Goal: Task Accomplishment & Management: Manage account settings

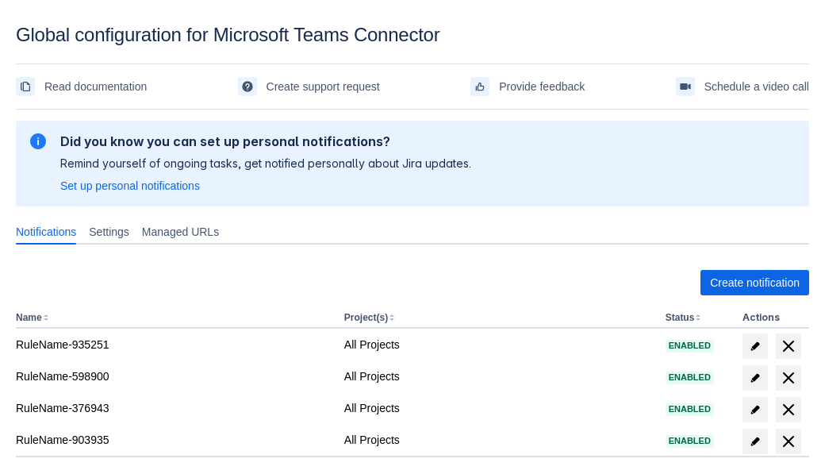
click at [755, 283] on span "Create notification" at bounding box center [755, 282] width 90 height 25
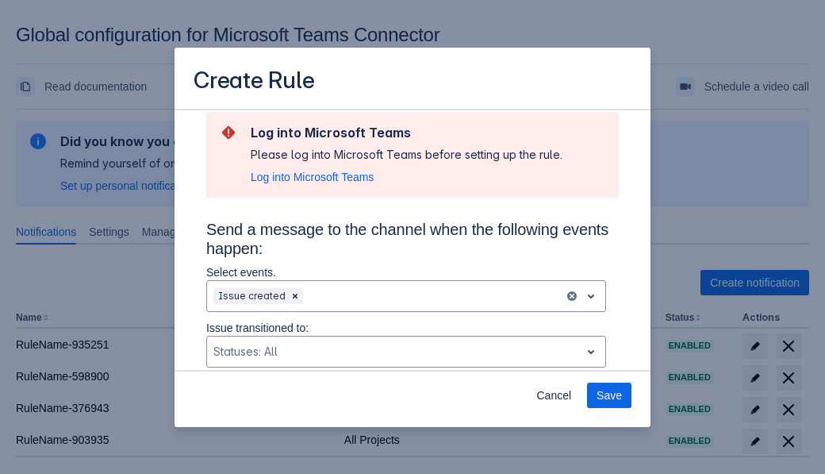
type input "RuleName-861536New Rule (5)"
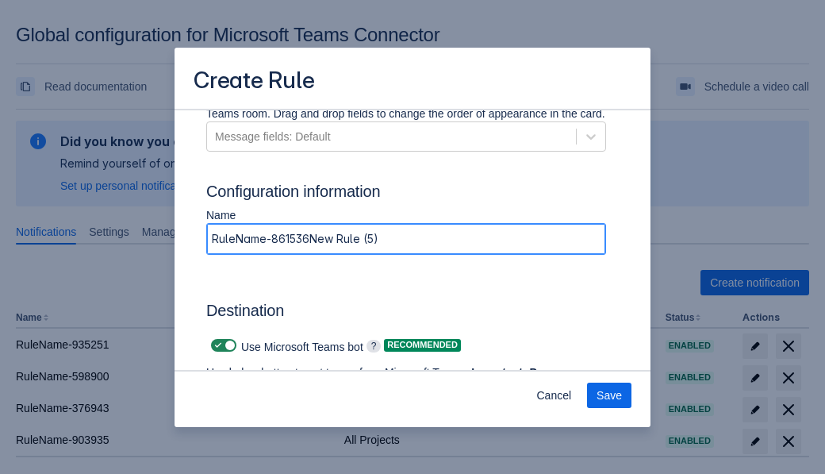
scroll to position [1248, 0]
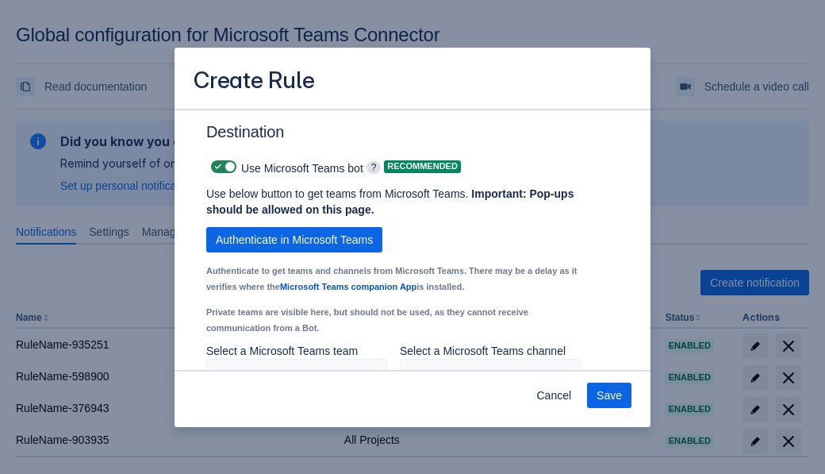
click at [294, 240] on span "Authenticate in Microsoft Teams" at bounding box center [294, 239] width 157 height 25
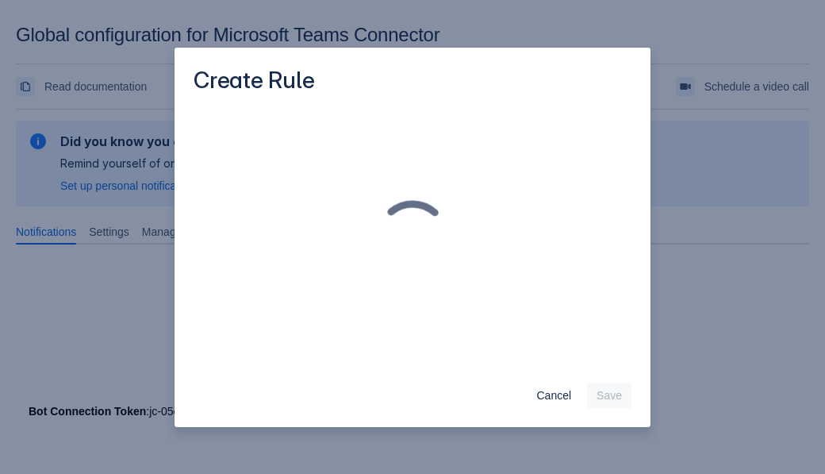
scroll to position [0, 0]
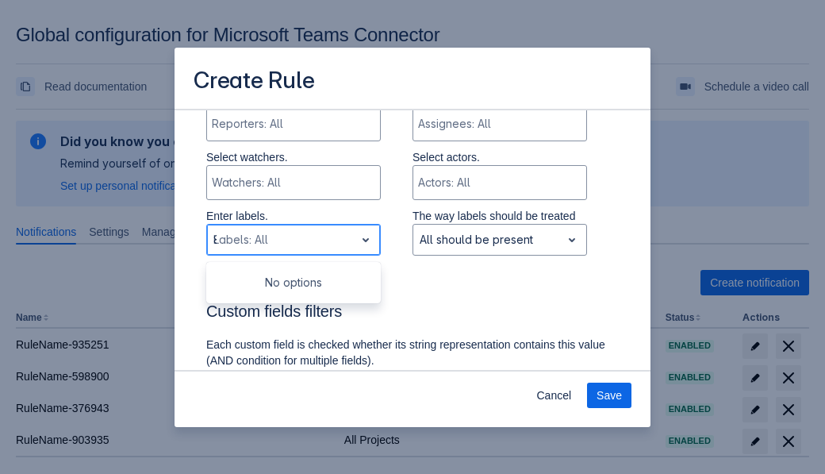
type input "861536_label"
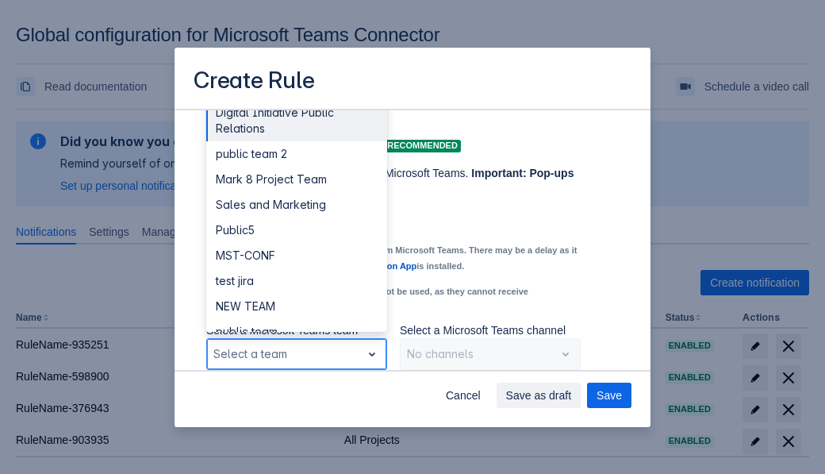
click at [296, 395] on div "Public4" at bounding box center [296, 407] width 181 height 25
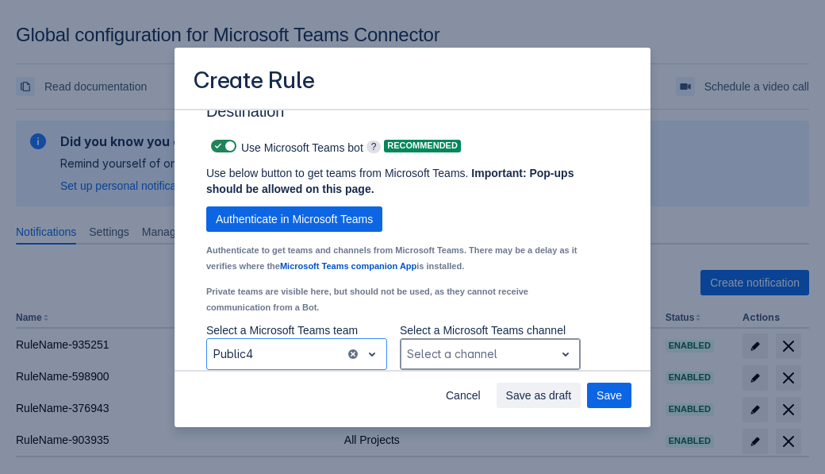
click at [490, 354] on div "Scrollable content" at bounding box center [477, 353] width 141 height 19
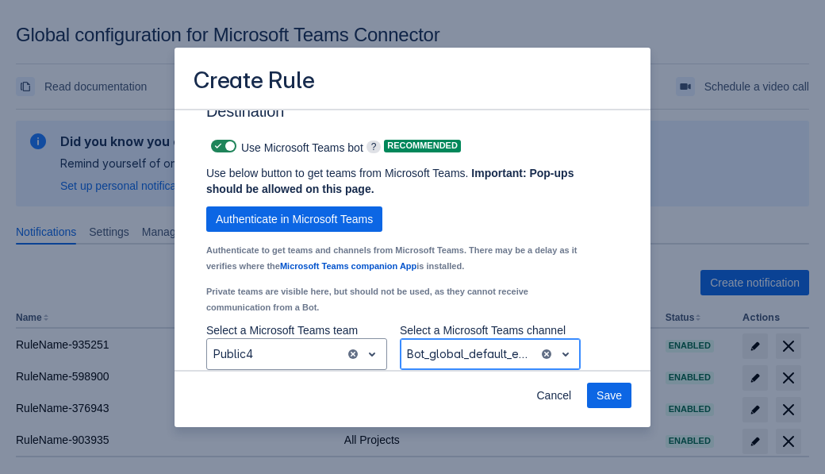
click at [610, 395] on span "Save" at bounding box center [609, 395] width 25 height 25
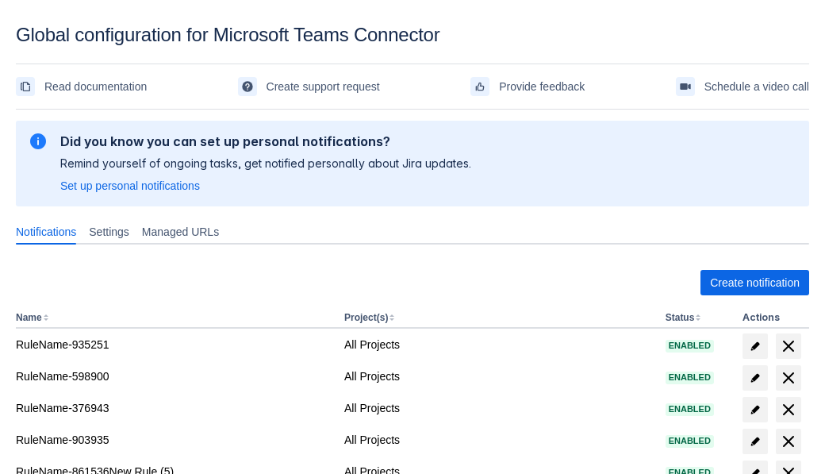
scroll to position [12, 0]
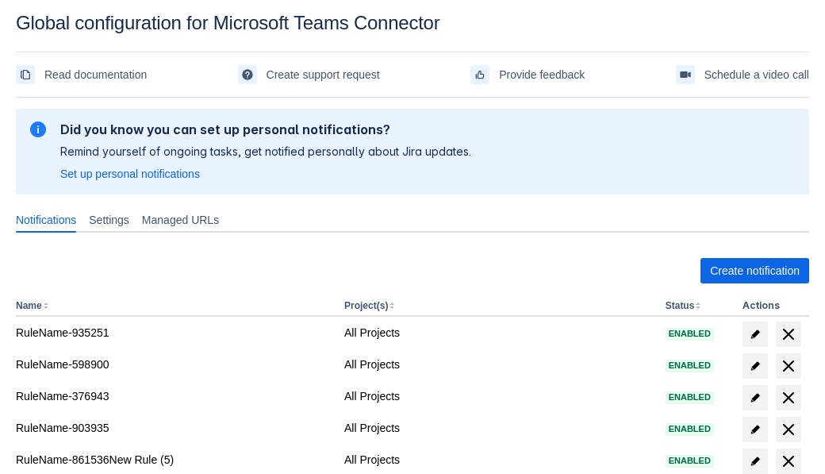
click at [788, 461] on span "delete" at bounding box center [788, 461] width 19 height 19
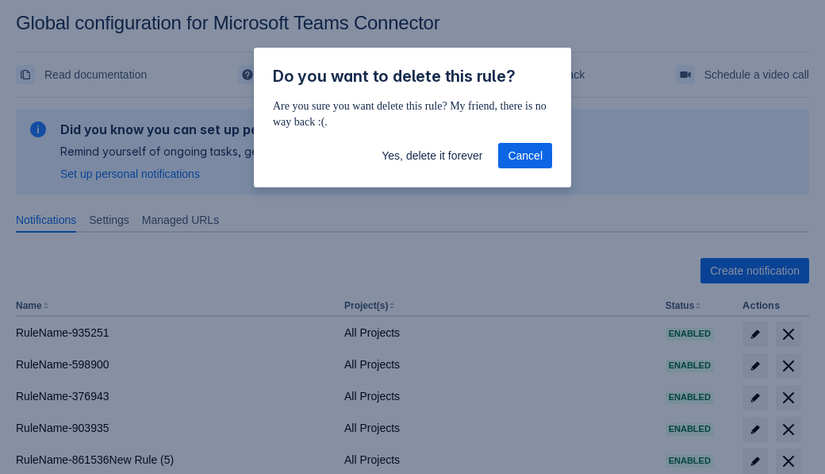
click at [432, 156] on span "Yes, delete it forever" at bounding box center [432, 155] width 101 height 25
